Goal: Check status: Check status

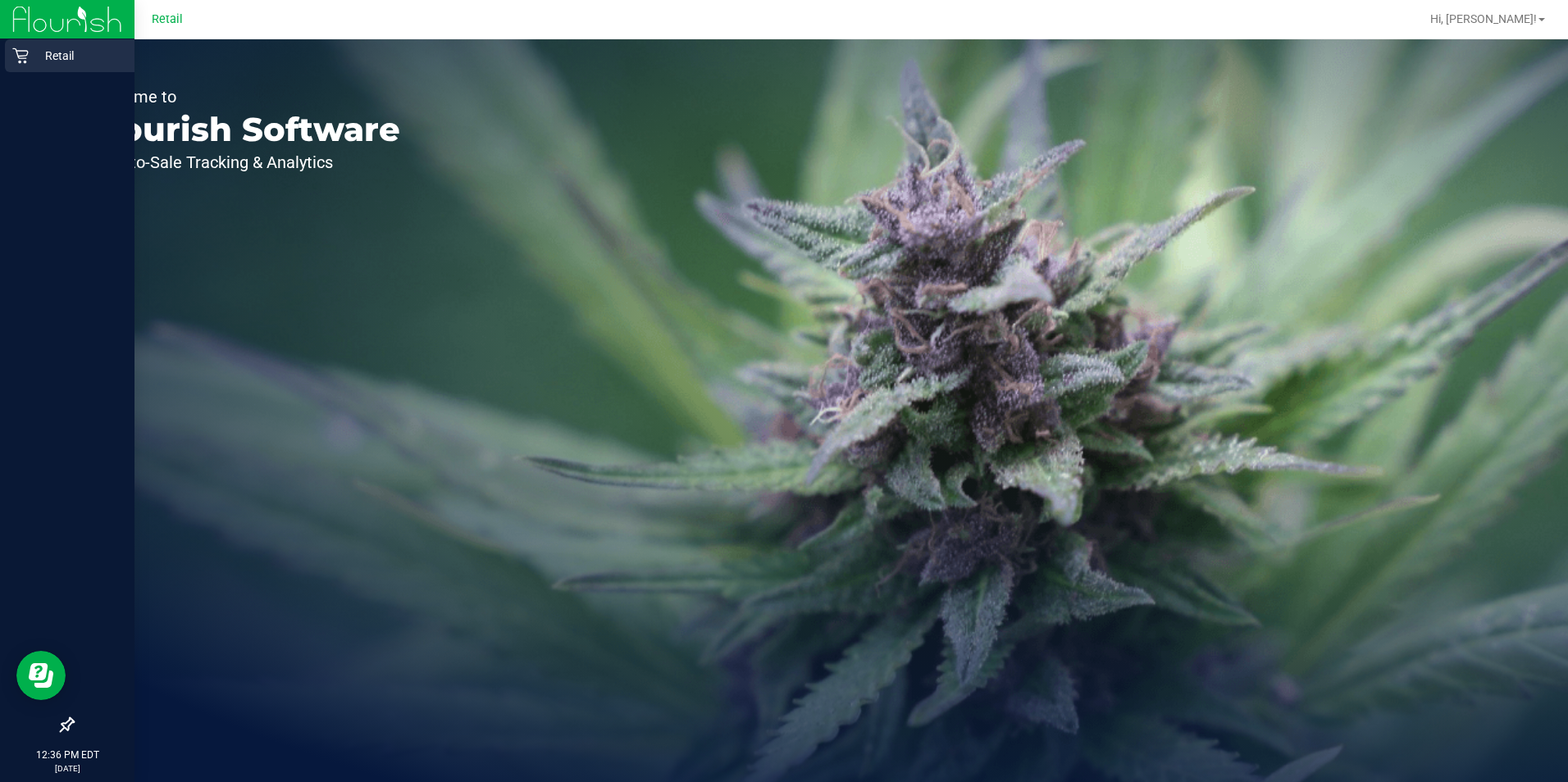
click at [27, 61] on icon at bounding box center [20, 56] width 16 height 16
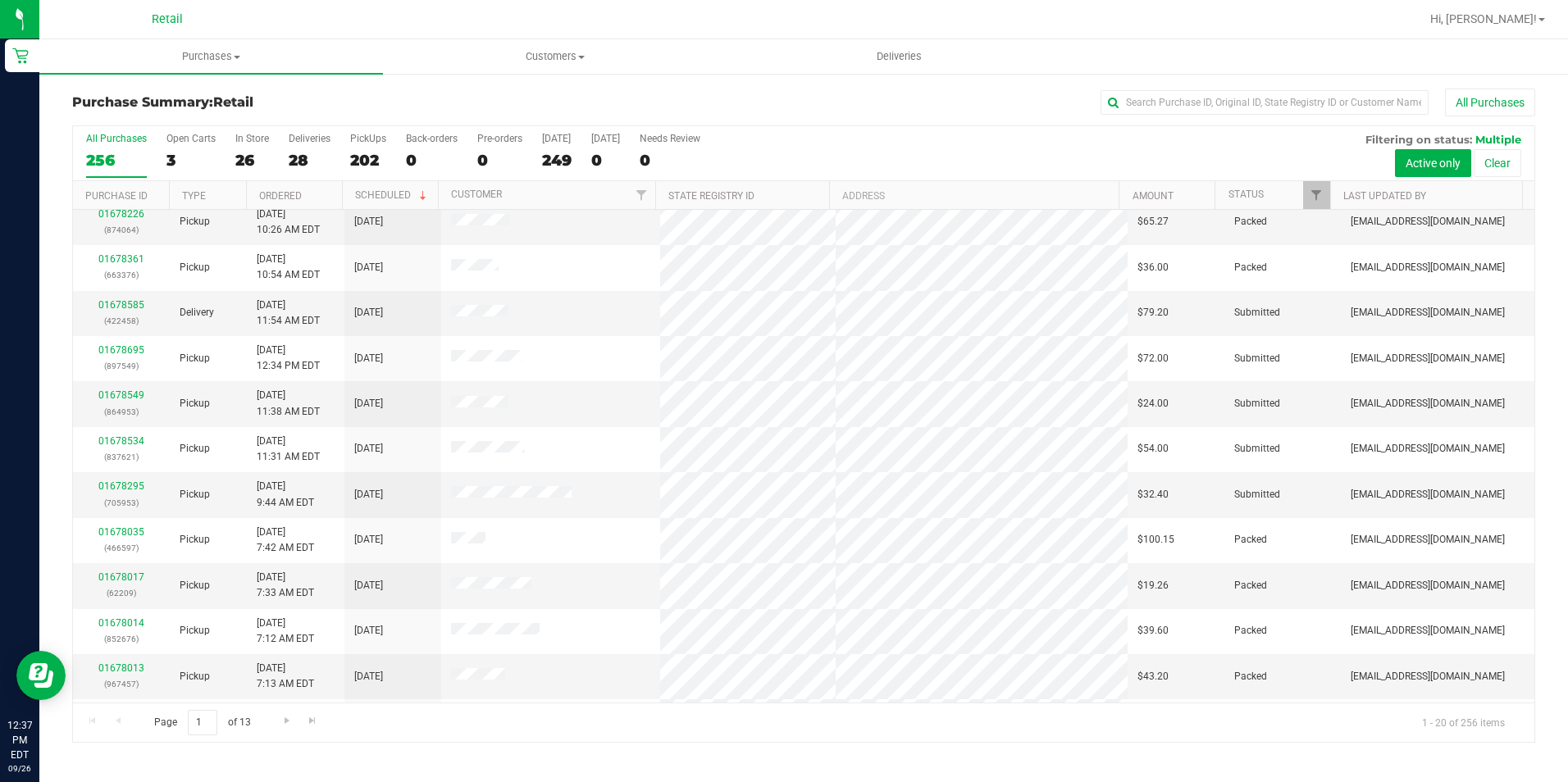
scroll to position [415, 0]
click at [1193, 107] on input "text" at bounding box center [1264, 102] width 328 height 24
click at [193, 61] on span "Purchases" at bounding box center [211, 56] width 343 height 15
click at [541, 56] on span "Customers" at bounding box center [555, 56] width 342 height 15
click at [485, 98] on span "All customers" at bounding box center [442, 98] width 118 height 14
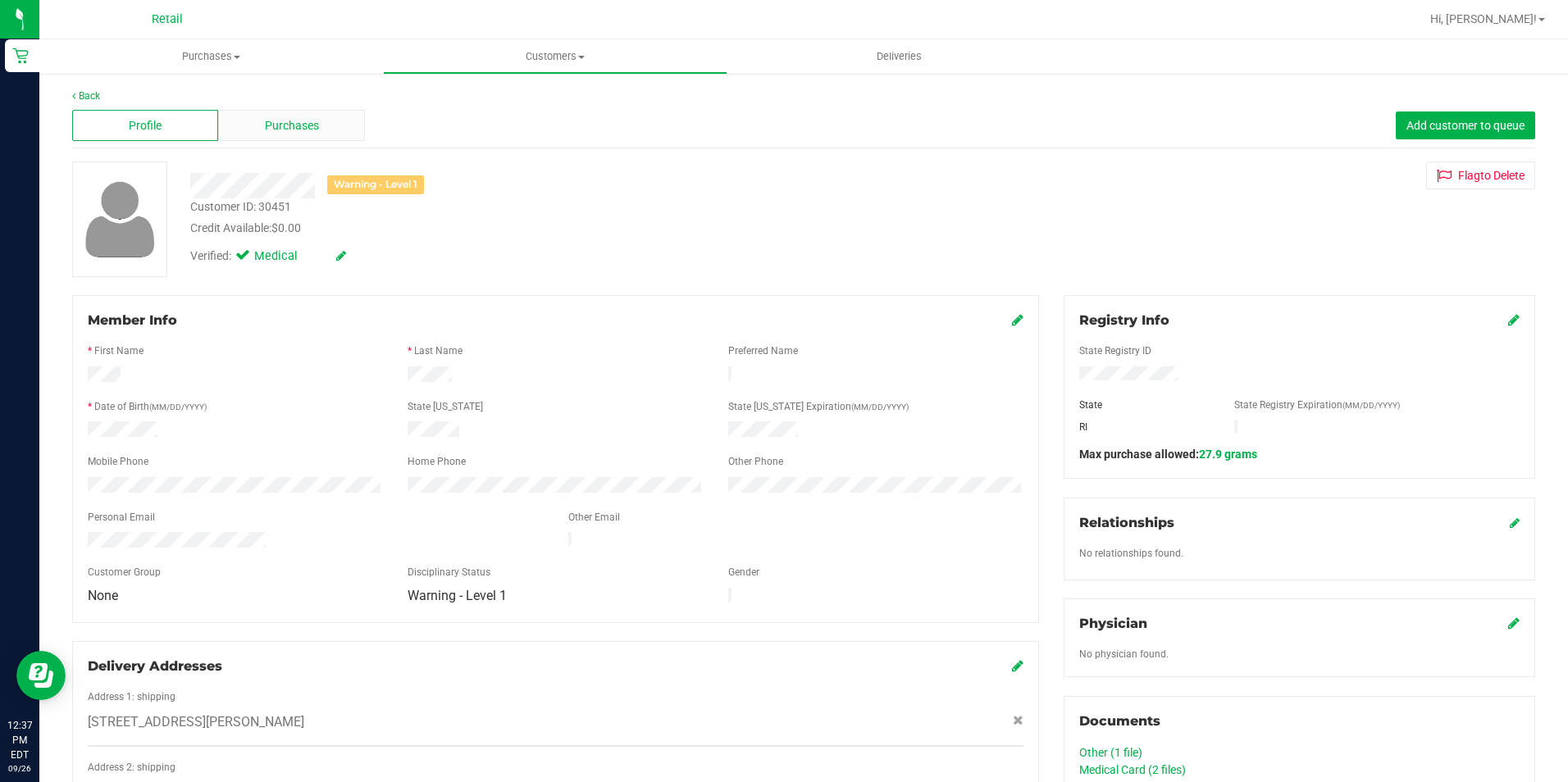
click at [300, 133] on span "Purchases" at bounding box center [292, 125] width 54 height 17
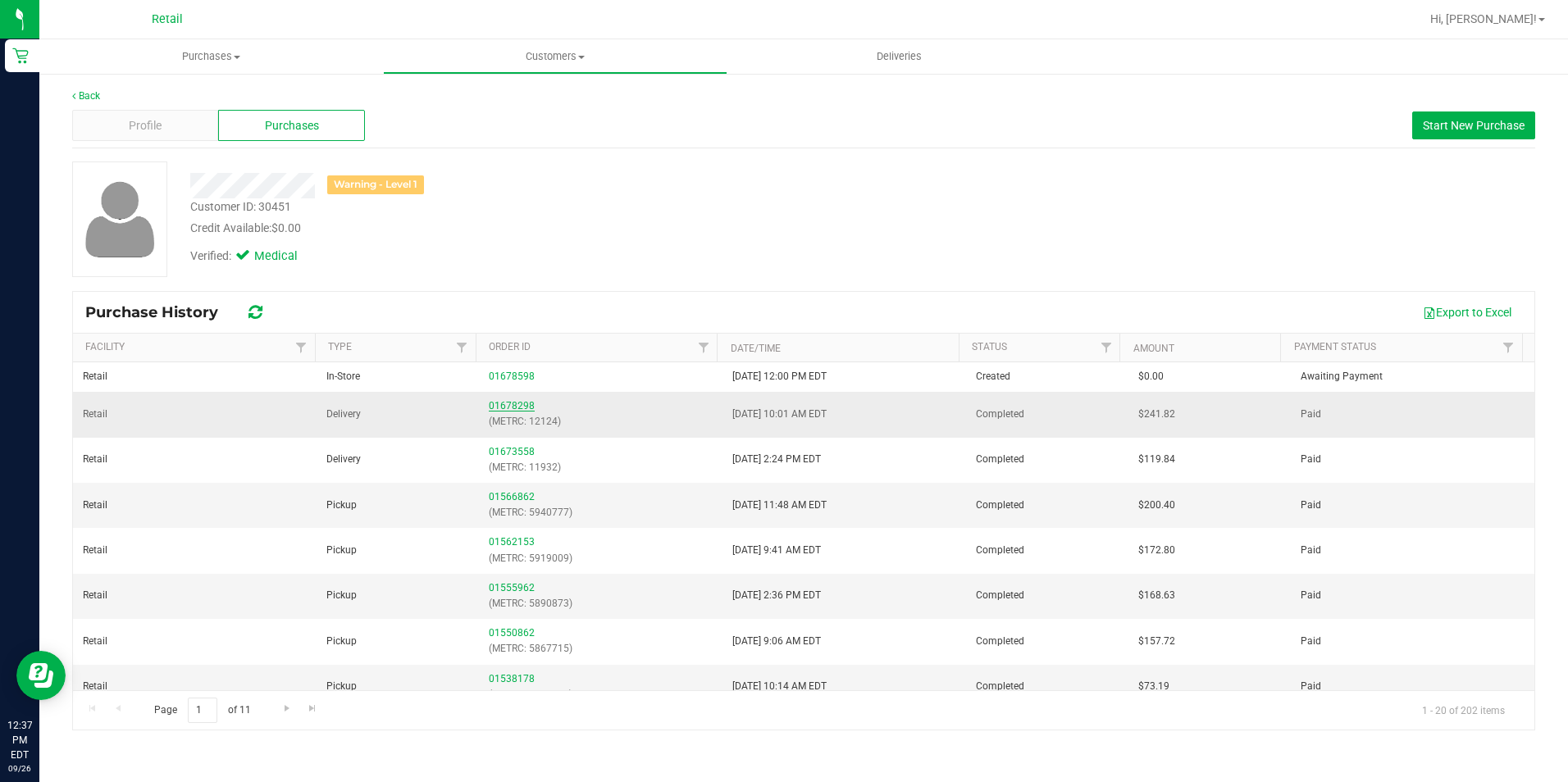
click at [508, 408] on link "01678298" at bounding box center [512, 406] width 46 height 12
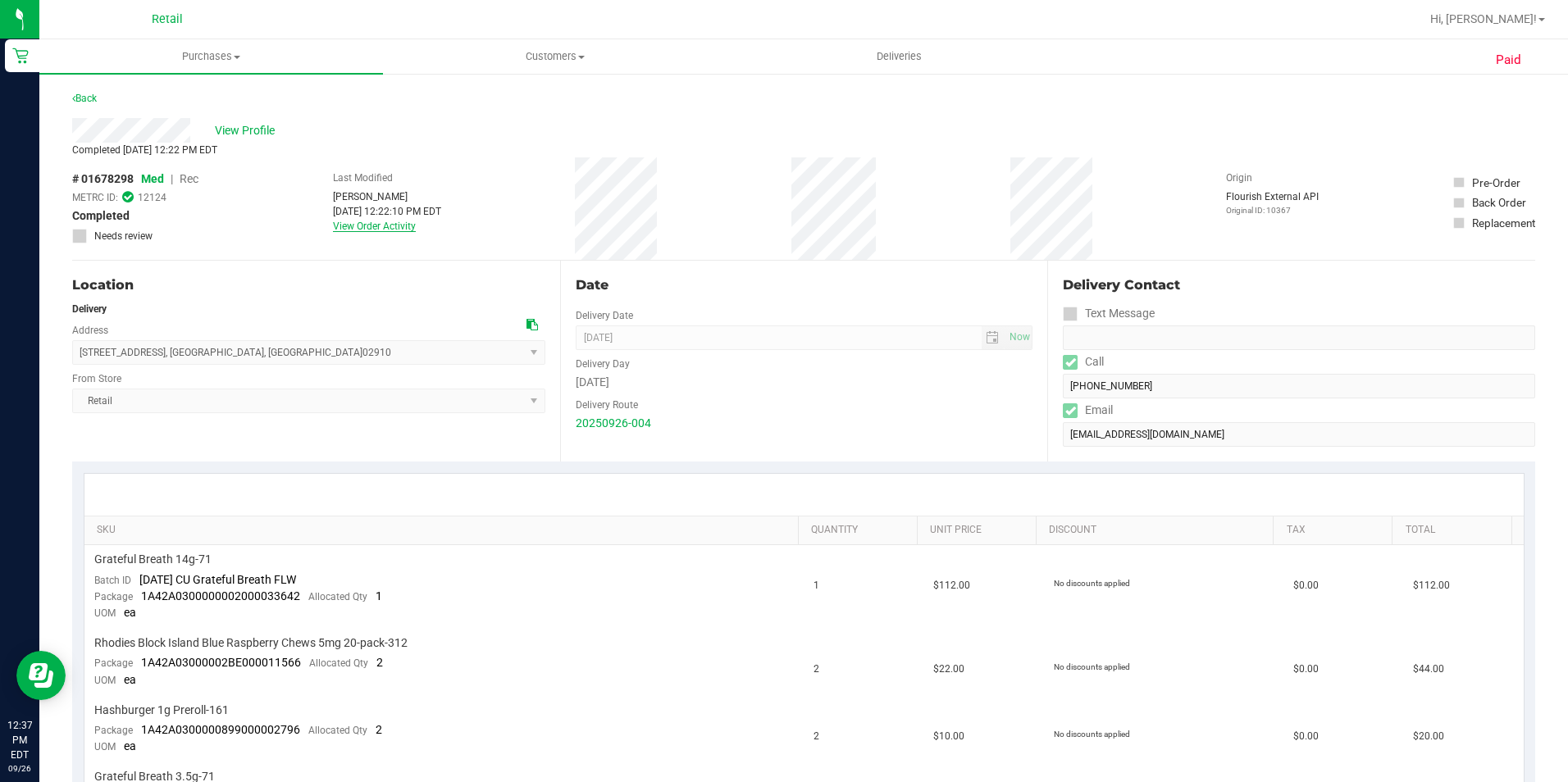
click at [391, 229] on link "View Order Activity" at bounding box center [375, 226] width 82 height 12
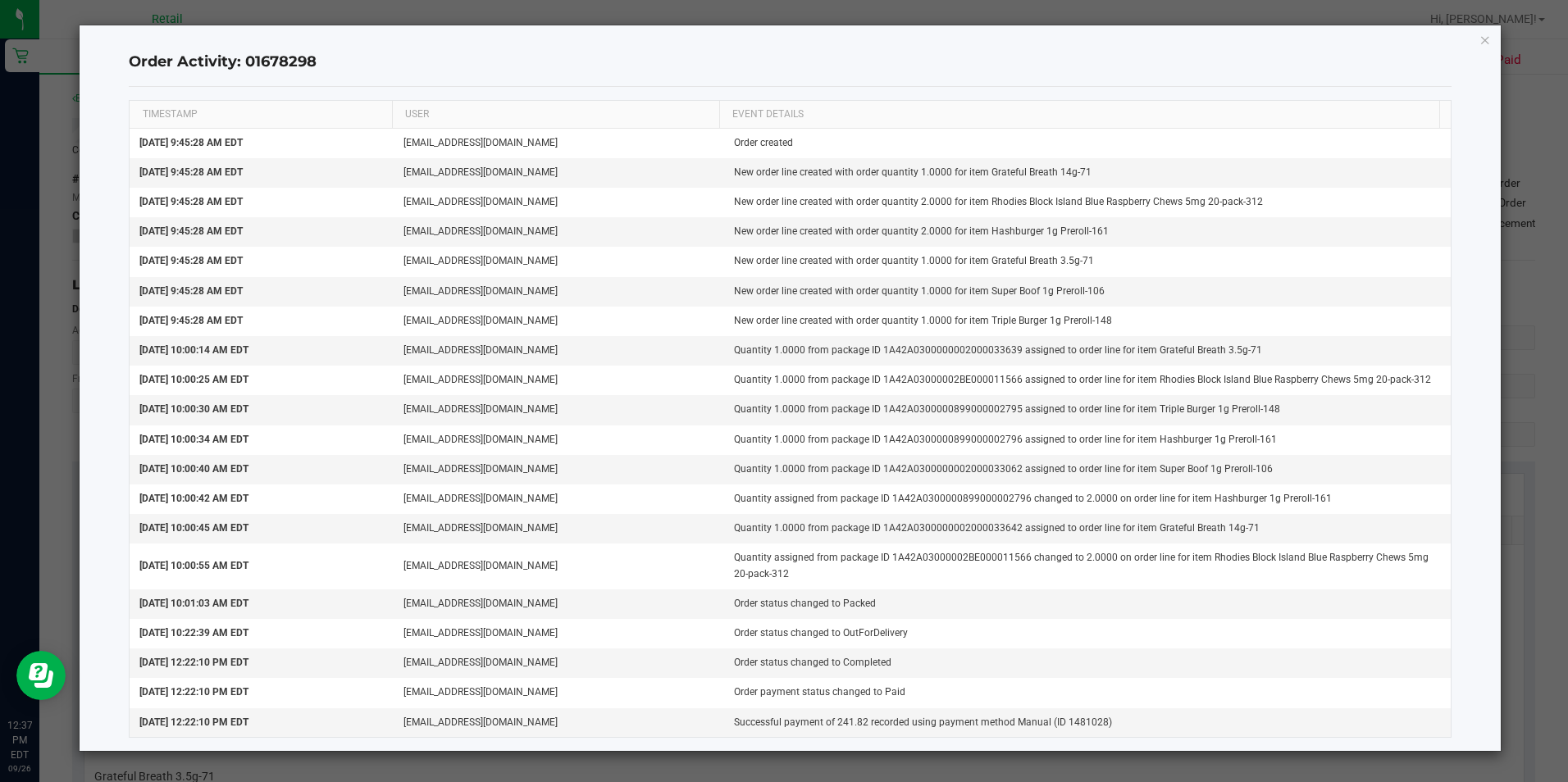
click at [1520, 101] on ngb-modal-window "Order Activity: 01678298 TIMESTAMP USER EVENT DETAILS [DATE] 9:45:28 AM EDT [EM…" at bounding box center [789, 391] width 1580 height 782
click at [1482, 43] on icon "button" at bounding box center [1485, 39] width 12 height 19
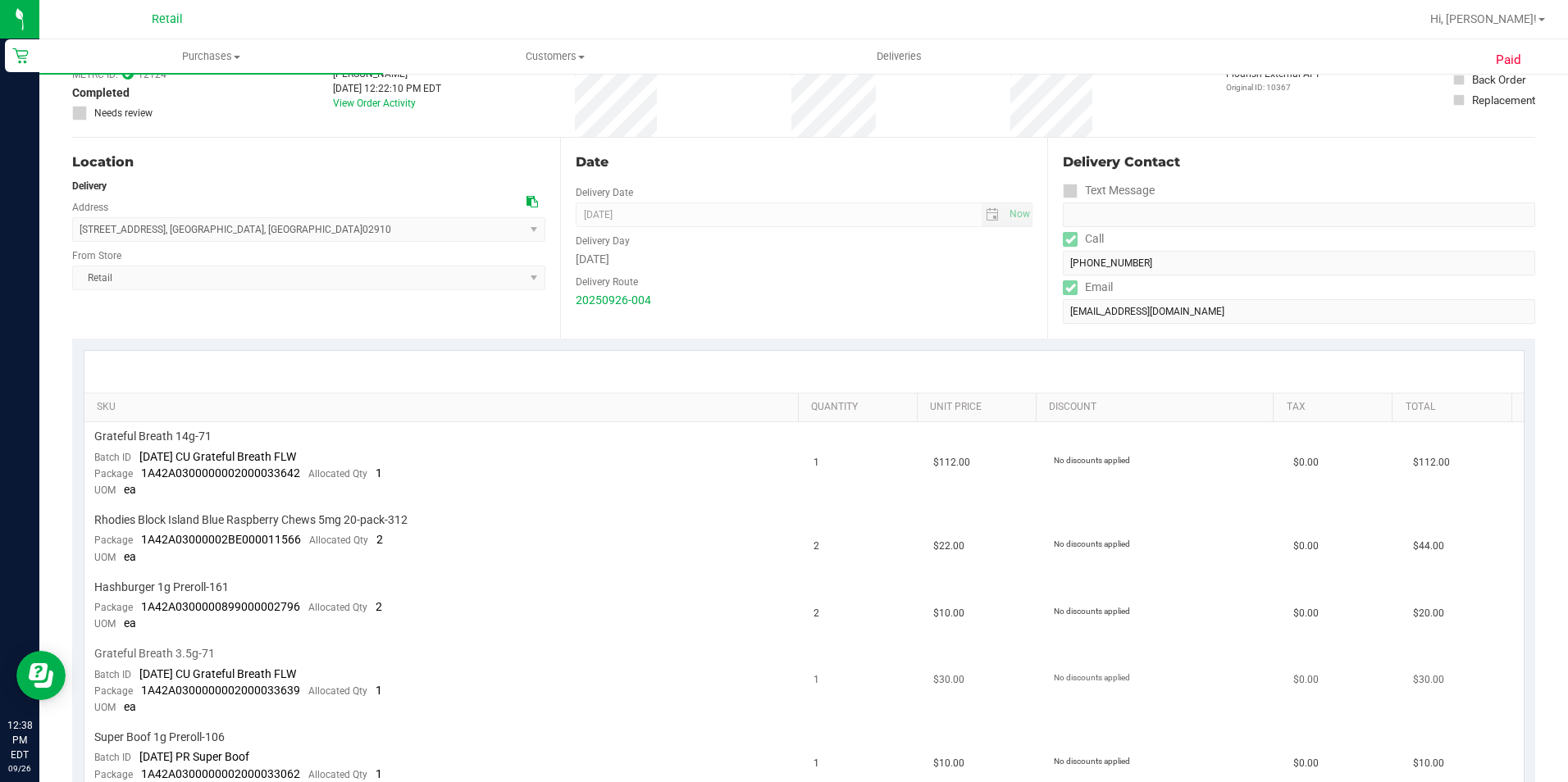
scroll to position [164, 0]
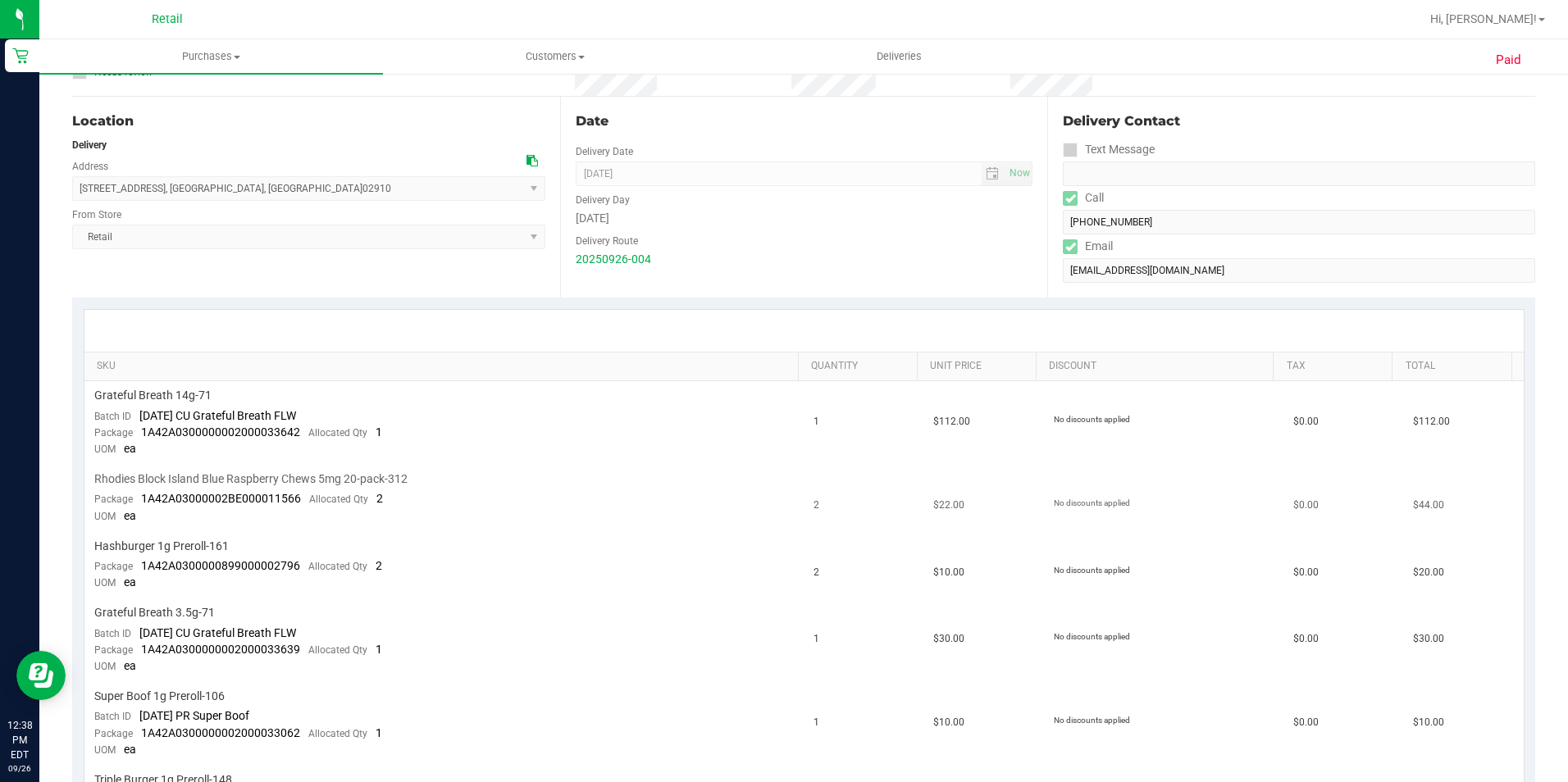
click at [813, 504] on span "2" at bounding box center [816, 505] width 6 height 16
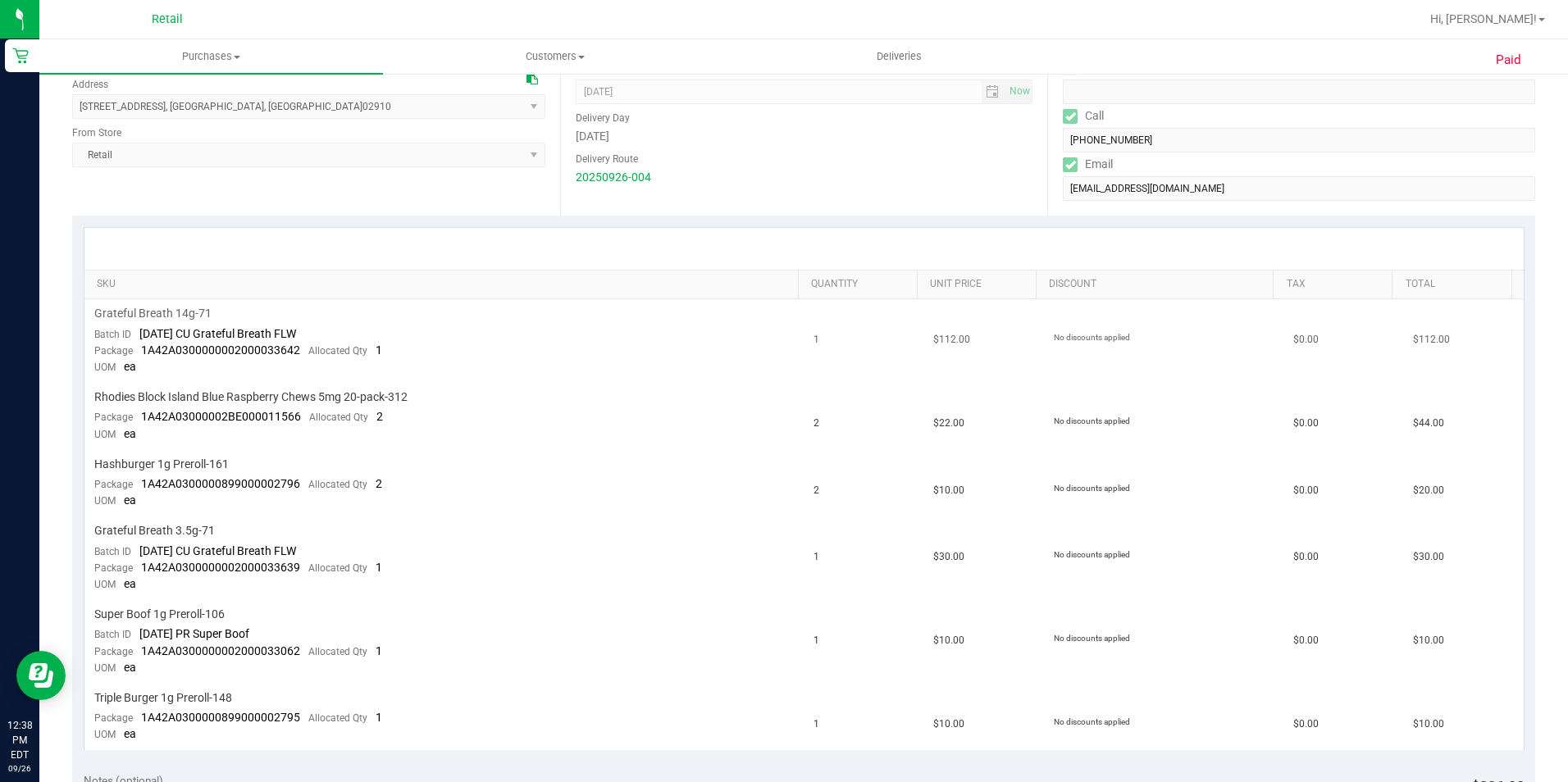
scroll to position [0, 0]
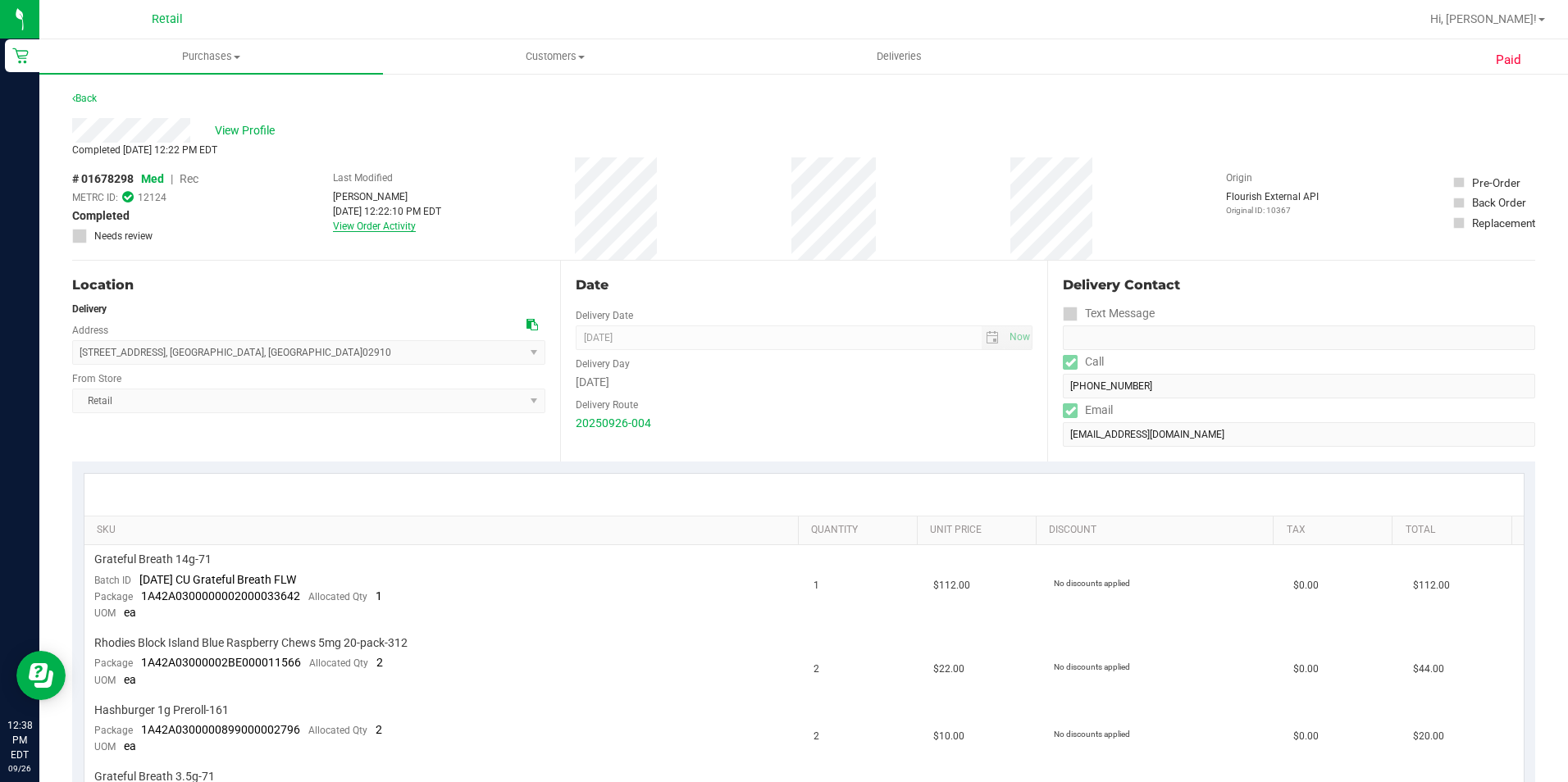
click at [395, 221] on link "View Order Activity" at bounding box center [375, 226] width 82 height 12
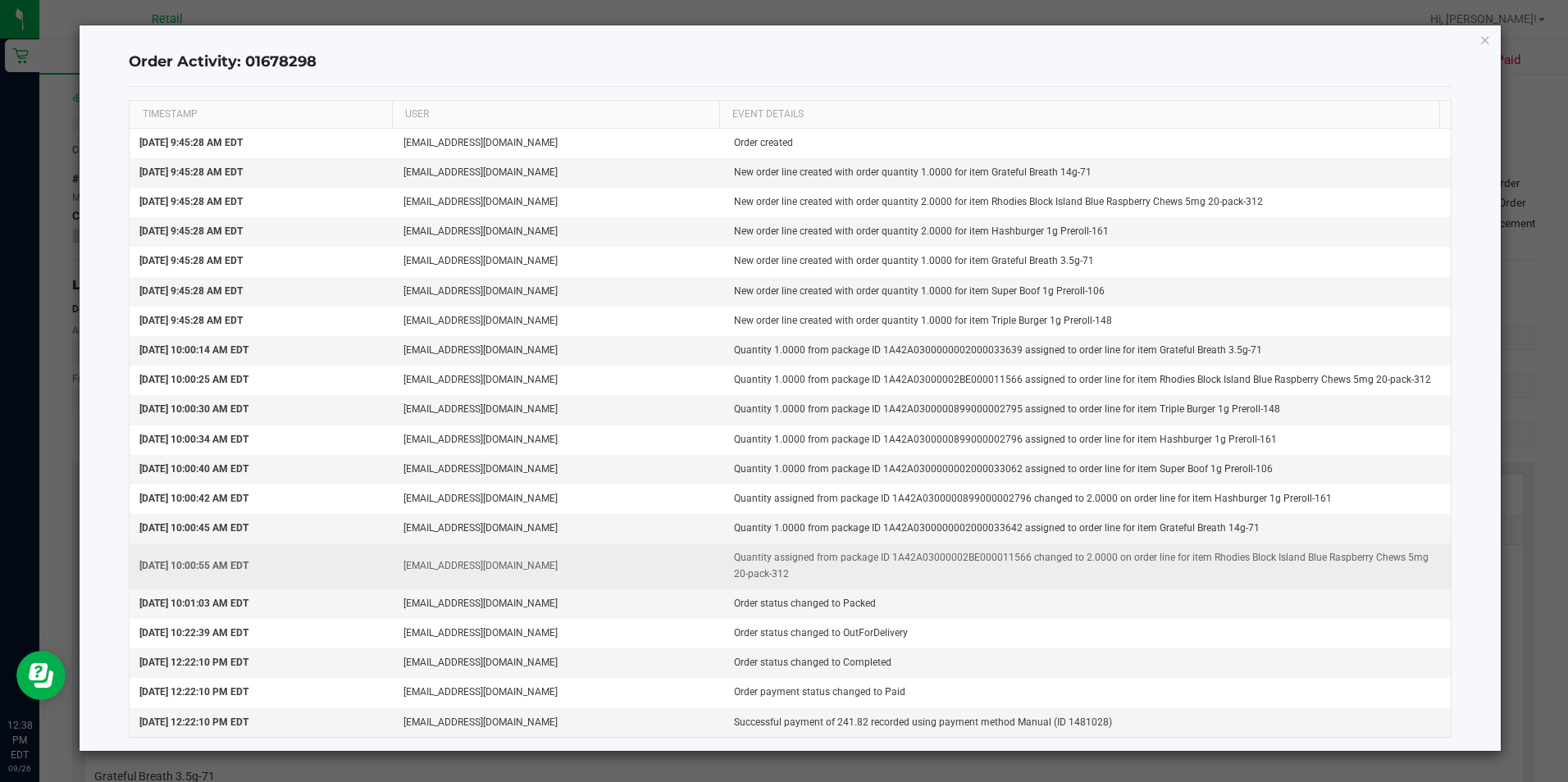
click at [1077, 558] on td "Quantity assigned from package ID 1A42A03000002BE000011566 changed to 2.0000 on…" at bounding box center [1087, 567] width 726 height 45
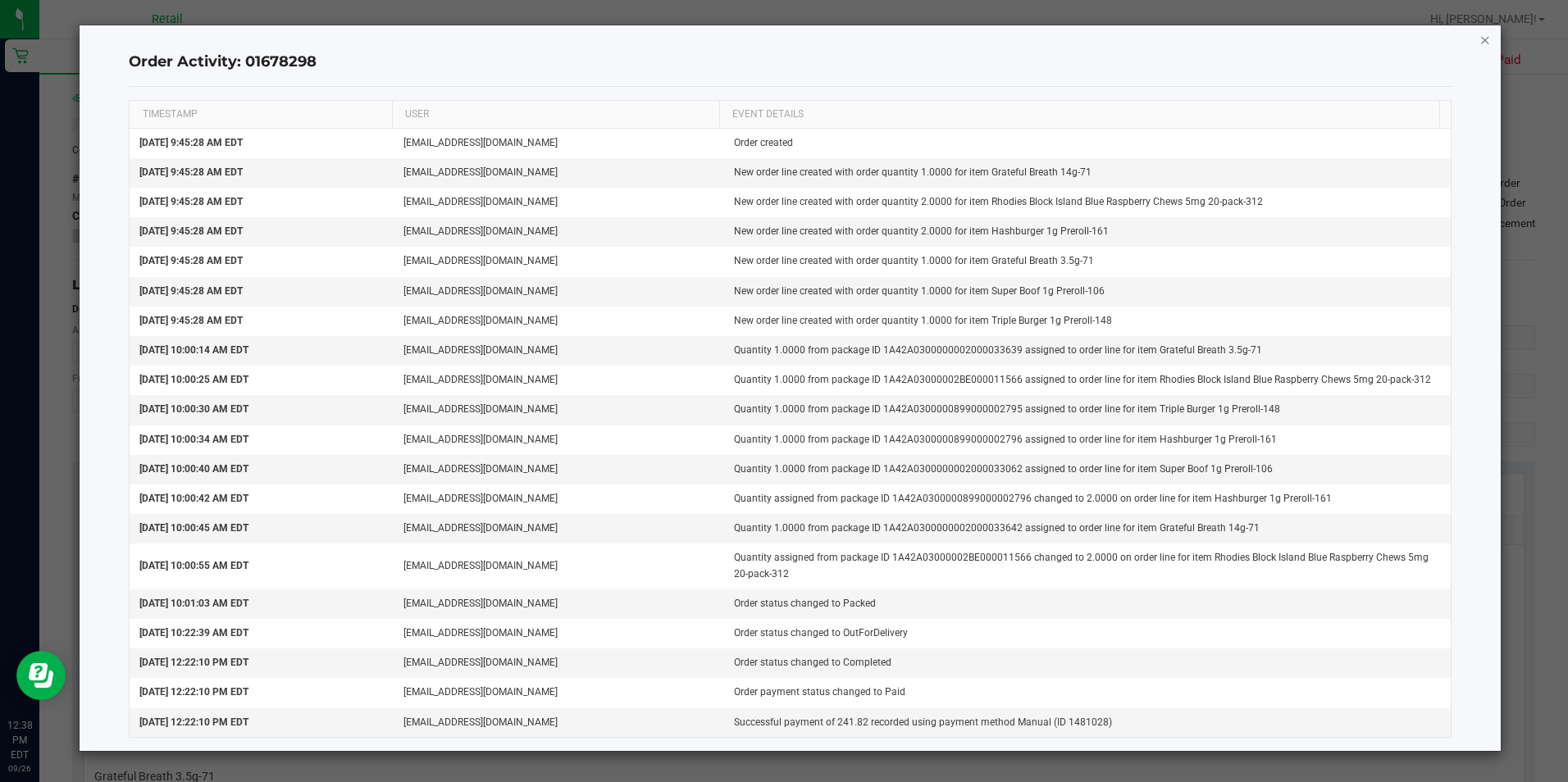
click at [1480, 33] on icon "button" at bounding box center [1485, 39] width 12 height 19
